Goal: Task Accomplishment & Management: Complete application form

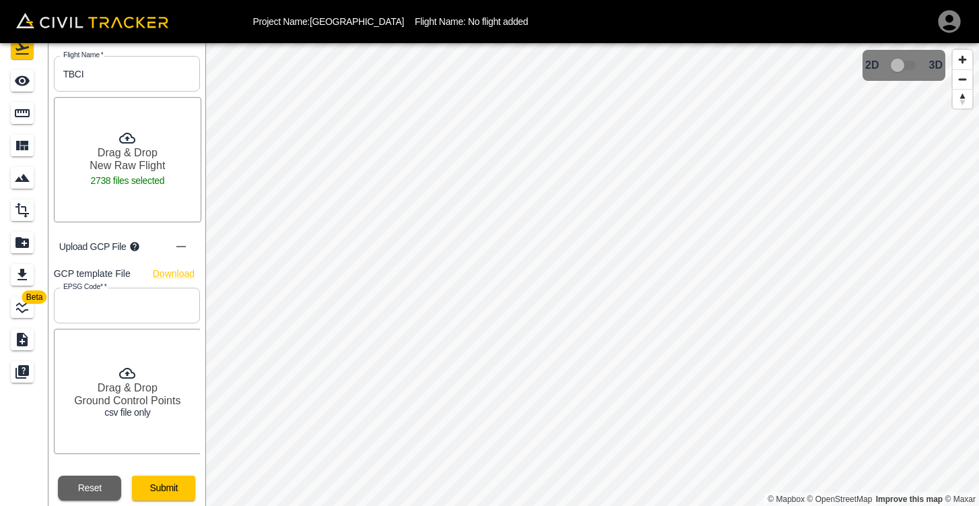
scroll to position [46, 0]
click at [82, 492] on button "Reset" at bounding box center [89, 488] width 63 height 25
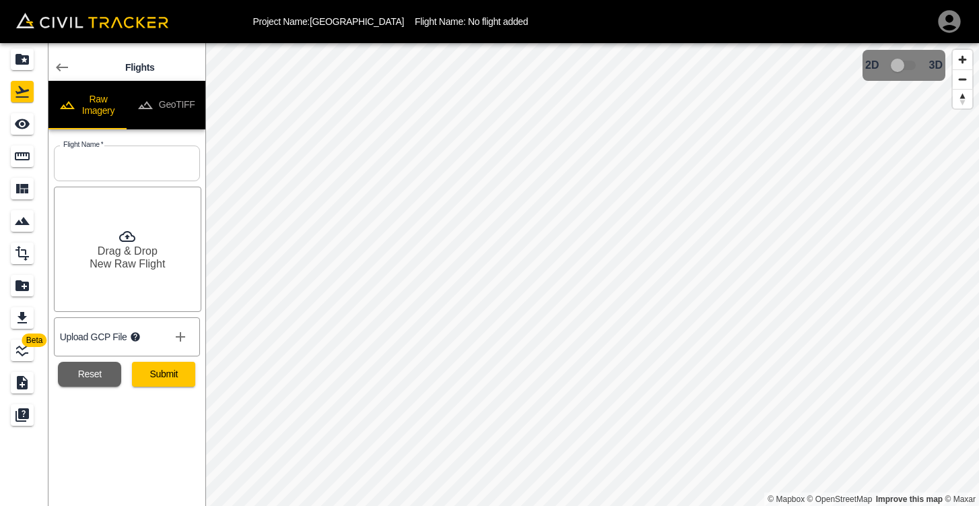
click at [151, 164] on input "text" at bounding box center [127, 163] width 146 height 36
type input "TCBI"
click at [141, 256] on h6 "Drag & Drop" at bounding box center [128, 250] width 60 height 13
click at [143, 264] on p "276 files selected" at bounding box center [127, 270] width 75 height 18
click at [133, 261] on p "1614 files selected" at bounding box center [127, 270] width 81 height 18
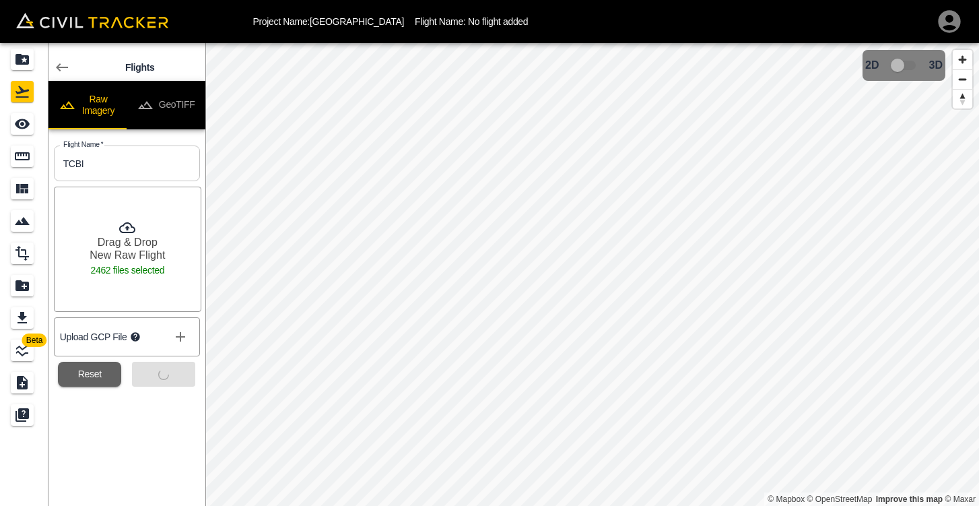
click at [168, 370] on div "Submit" at bounding box center [158, 369] width 74 height 36
click at [96, 372] on button "Reset" at bounding box center [89, 373] width 63 height 25
click at [19, 63] on icon "Projects" at bounding box center [21, 59] width 13 height 11
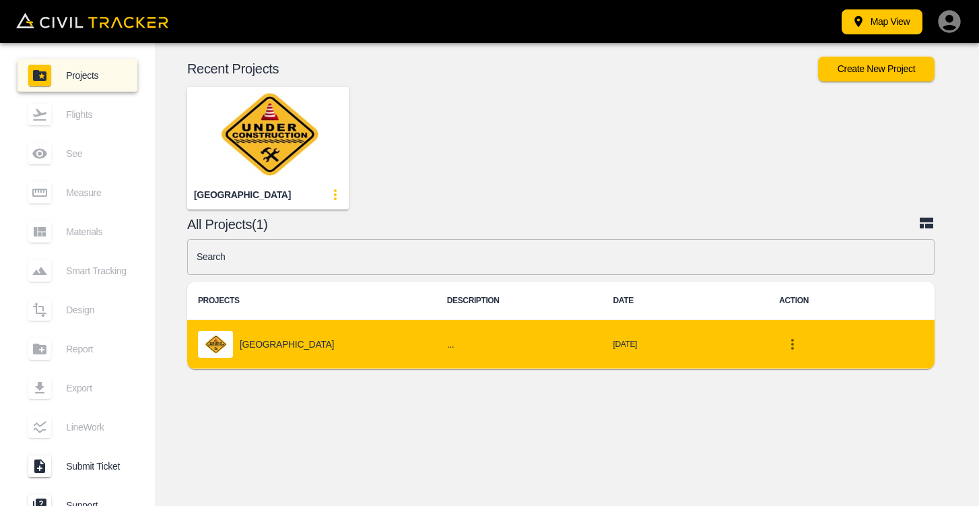
click at [263, 341] on p "[GEOGRAPHIC_DATA]" at bounding box center [287, 344] width 94 height 11
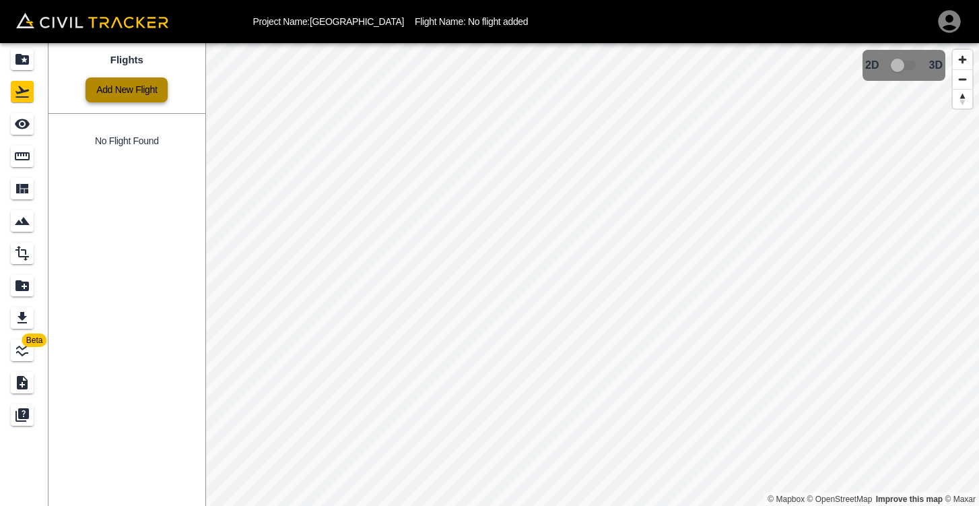
click at [129, 88] on link "Add New Flight" at bounding box center [126, 89] width 82 height 25
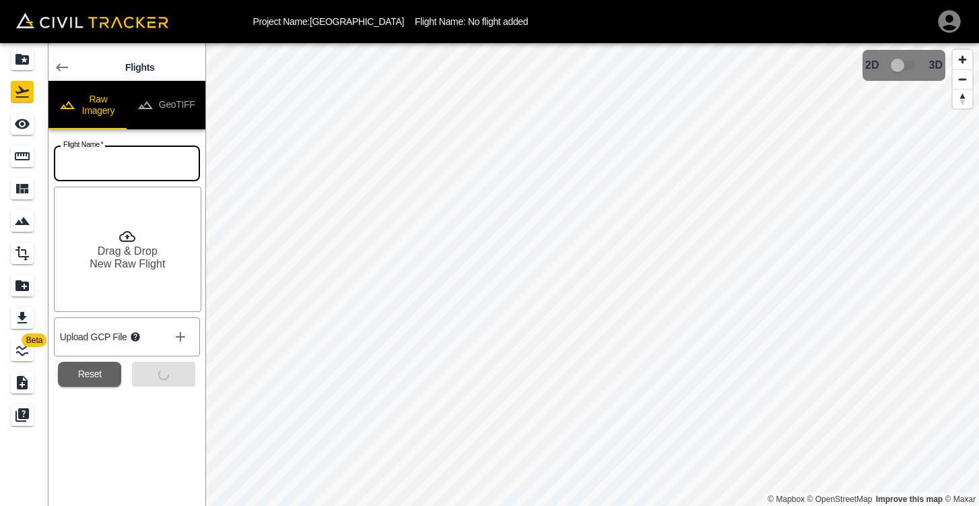
click at [120, 160] on input "text" at bounding box center [127, 163] width 146 height 36
type input "TCBI"
click at [126, 261] on h6 "New Raw Flight" at bounding box center [127, 263] width 75 height 13
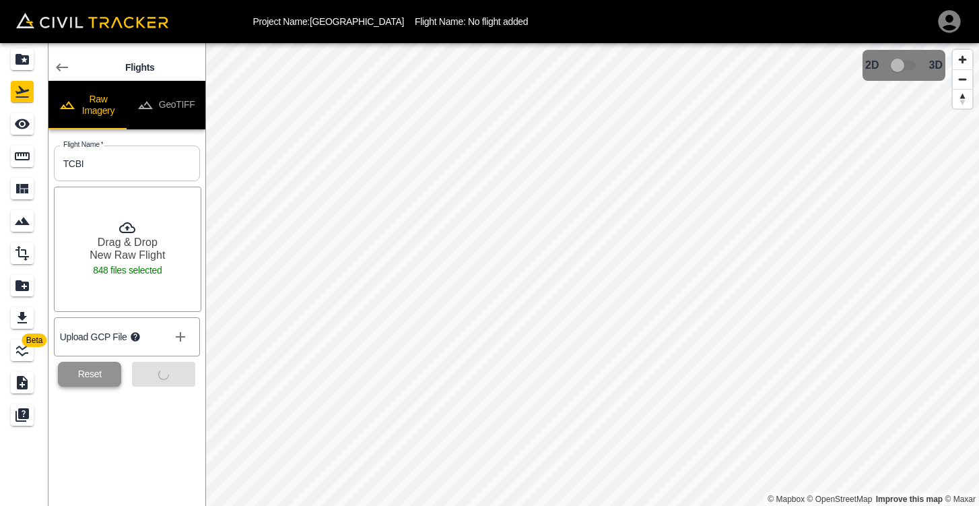
click at [104, 369] on button "Reset" at bounding box center [89, 373] width 63 height 25
click at [68, 63] on icon at bounding box center [62, 67] width 16 height 16
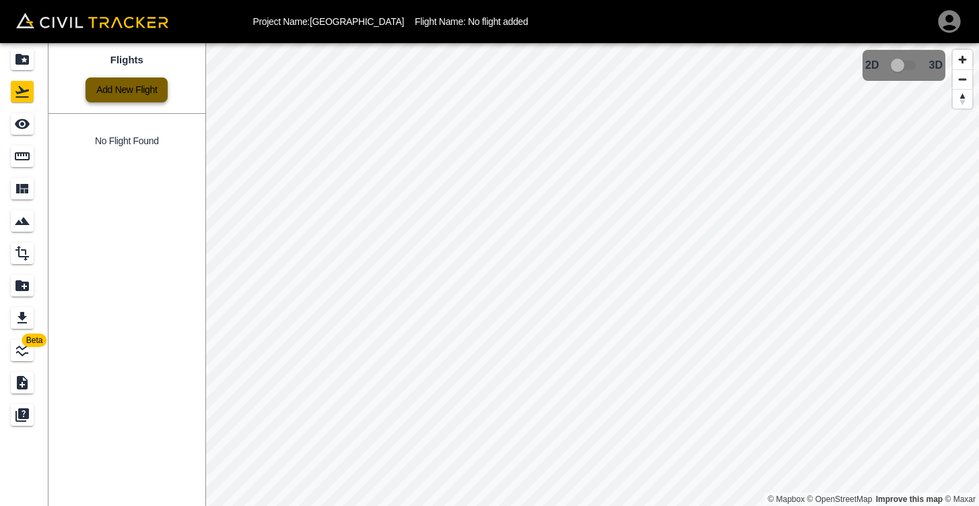
click at [111, 87] on link "Add New Flight" at bounding box center [126, 89] width 82 height 25
click at [143, 91] on link "Add New Flight" at bounding box center [126, 89] width 82 height 25
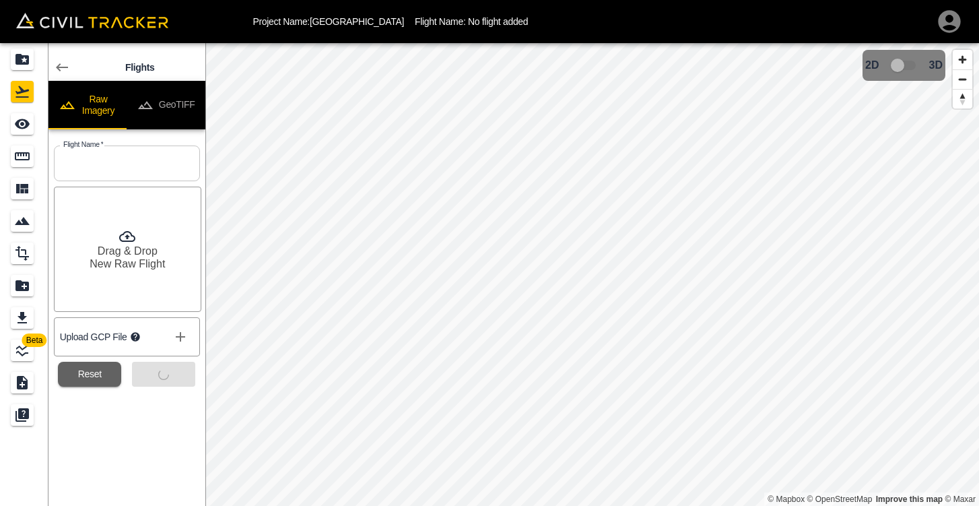
click at [162, 374] on div "Submit" at bounding box center [158, 369] width 74 height 36
